Goal: Task Accomplishment & Management: Use online tool/utility

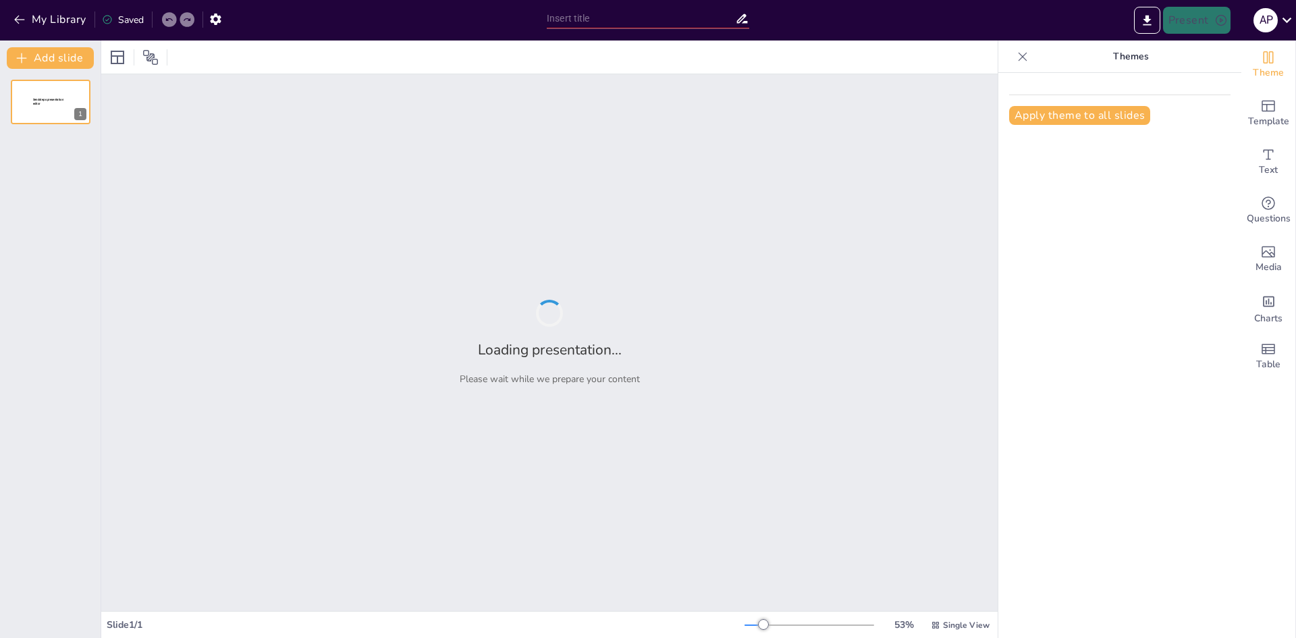
type input "New Sendsteps"
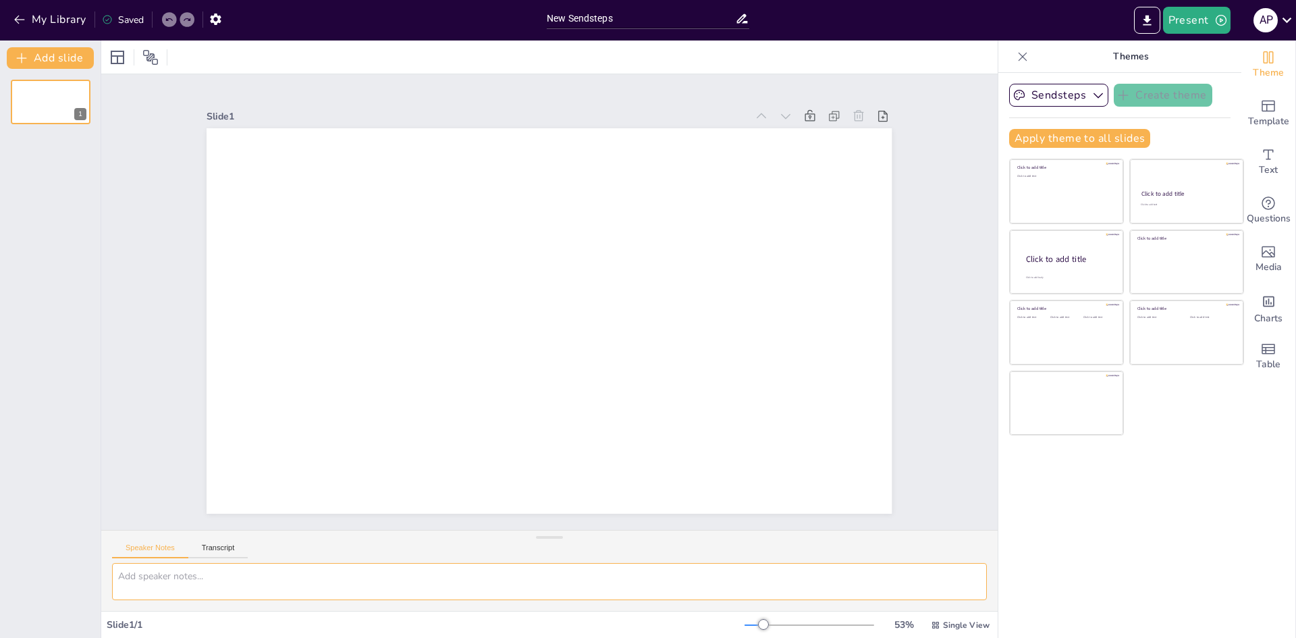
click at [146, 577] on textarea at bounding box center [549, 581] width 875 height 37
click at [206, 551] on button "Transcript" at bounding box center [218, 551] width 60 height 15
click at [926, 546] on button "Microsoft [PERSON_NAME] - English ([GEOGRAPHIC_DATA]) (en-US)" at bounding box center [887, 538] width 135 height 22
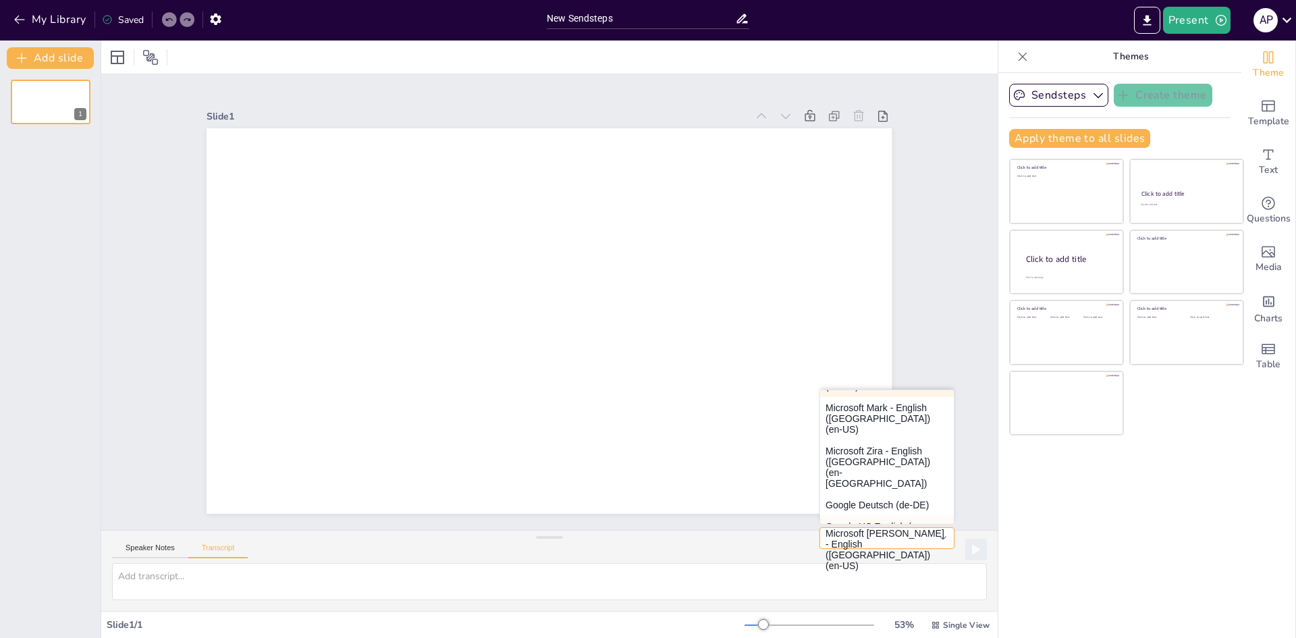
scroll to position [115, 0]
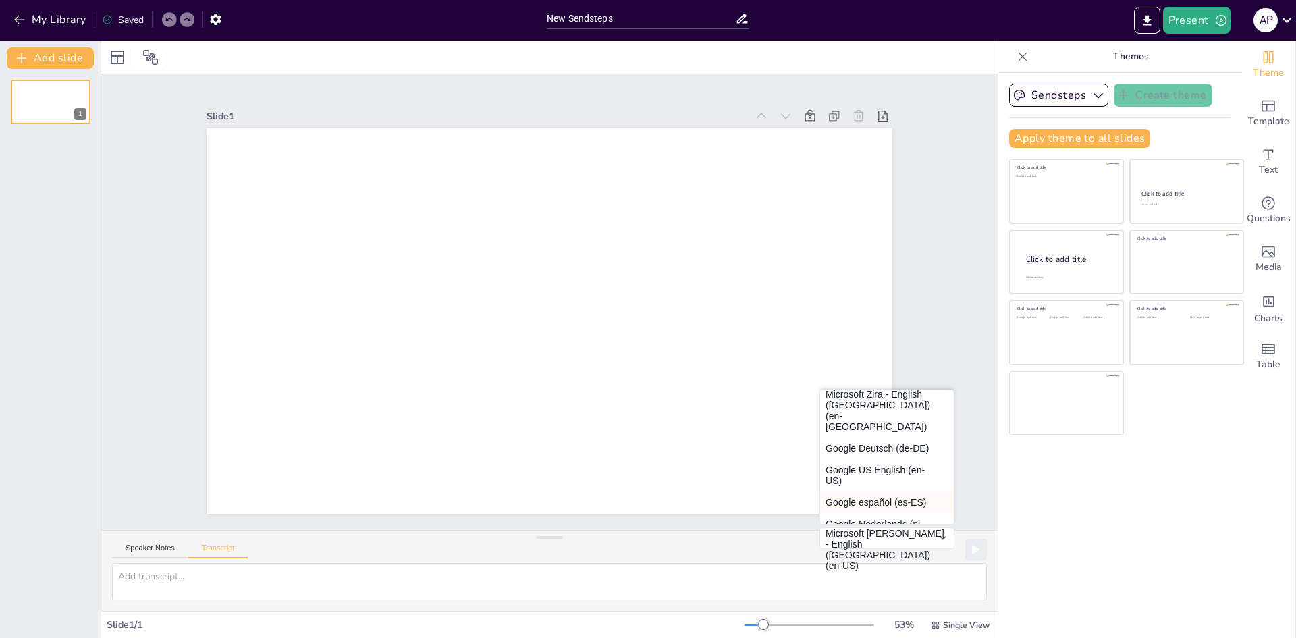
click at [869, 492] on button "Google español (es-ES)" at bounding box center [887, 503] width 134 height 22
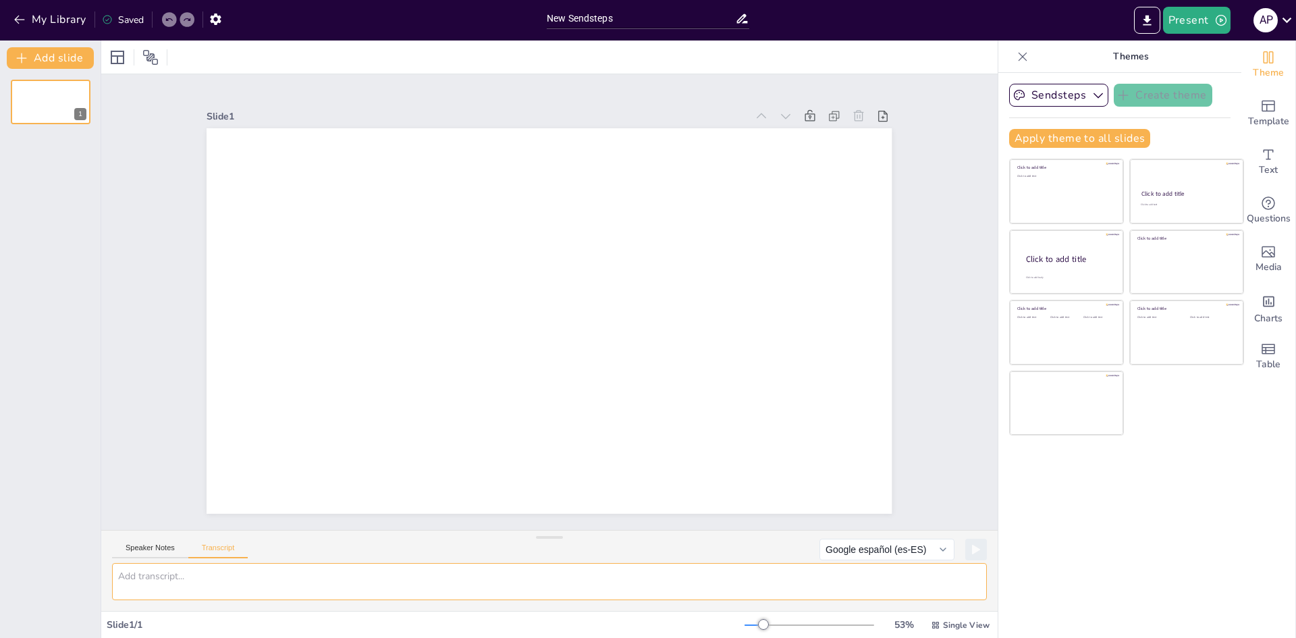
click at [261, 592] on textarea at bounding box center [549, 581] width 875 height 37
paste textarea "LOREMIPSU (DOLORS) 📌 AME-CONSE – ADIPISCINGE & SEDDOEIU 📌 ✨ 📊 TEMPORINCIDI (UTL…"
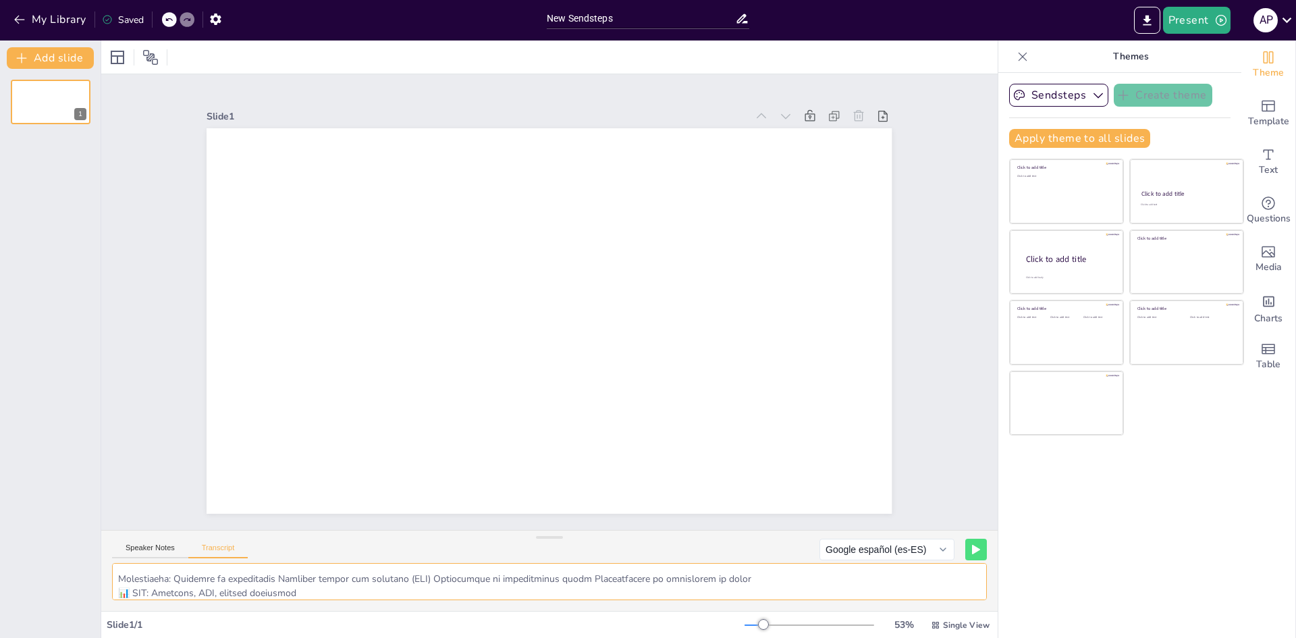
scroll to position [437, 0]
type textarea "LOREMIPSU (DOLORS) 📌 AME-CONSE – ADIPISCINGE & SEDDOEIU 📌 ✨ 📊 TEMPORINCIDI (UTL…"
click at [967, 544] on button at bounding box center [975, 549] width 21 height 21
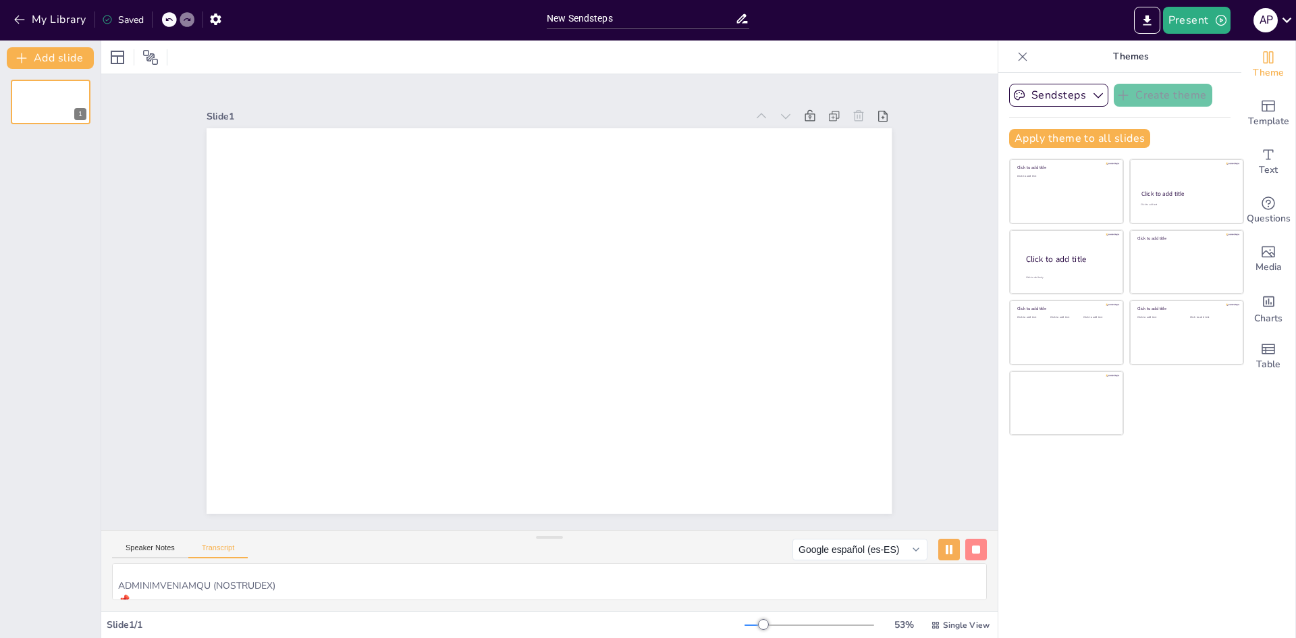
scroll to position [99, 0]
click at [945, 548] on button at bounding box center [948, 549] width 21 height 21
click at [1274, 19] on div "a p" at bounding box center [1266, 20] width 24 height 24
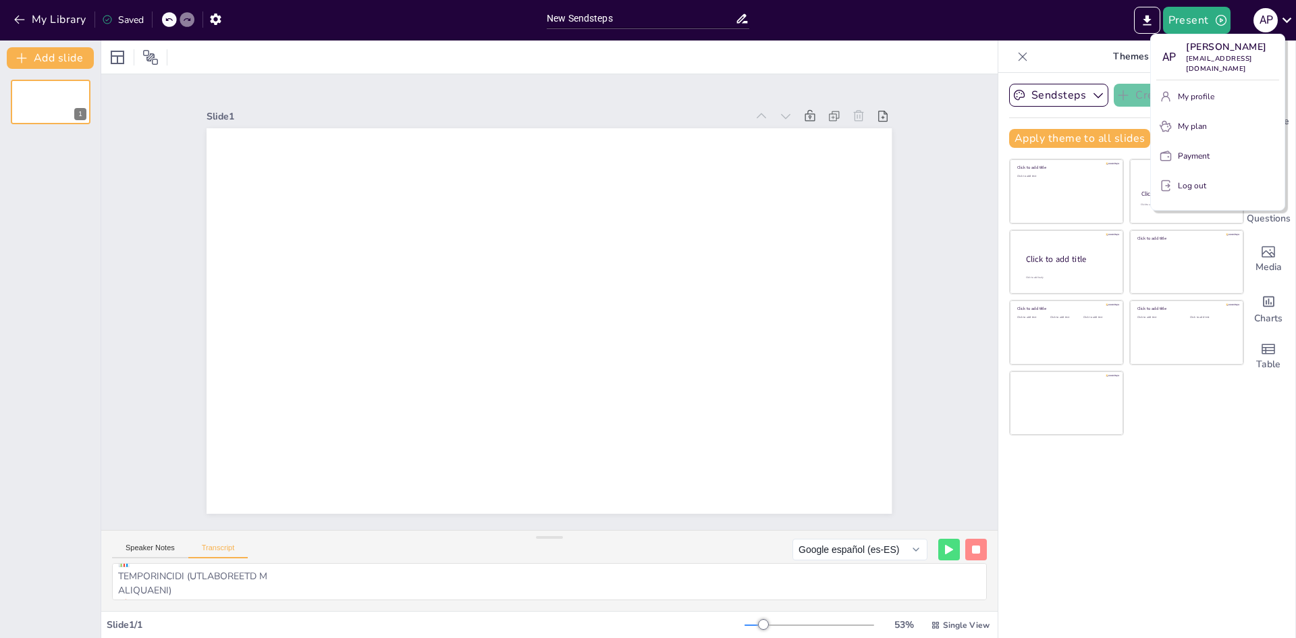
click at [1218, 54] on p "[EMAIL_ADDRESS][DOMAIN_NAME]" at bounding box center [1232, 64] width 93 height 20
click at [1188, 86] on div "[PERSON_NAME] [EMAIL_ADDRESS][DOMAIN_NAME]" at bounding box center [1265, 96] width 225 height 51
click at [1173, 86] on button "My profile" at bounding box center [1218, 97] width 123 height 22
